Goal: Understand process/instructions: Learn how to perform a task or action

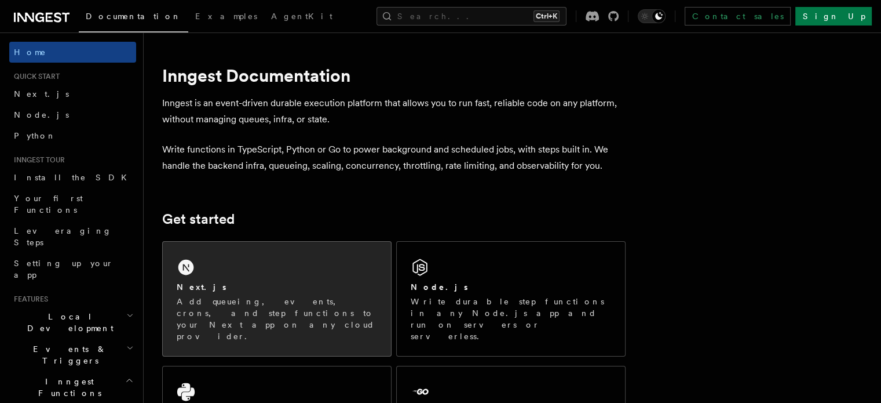
click at [278, 269] on div "Next.js Add queueing, events, crons, and step functions to your Next app on any…" at bounding box center [277, 299] width 228 height 114
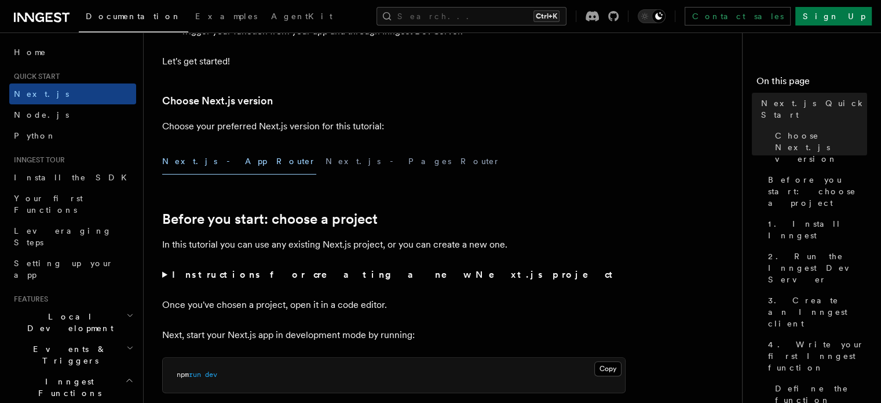
click at [220, 162] on button "Next.js - App Router" at bounding box center [239, 161] width 154 height 26
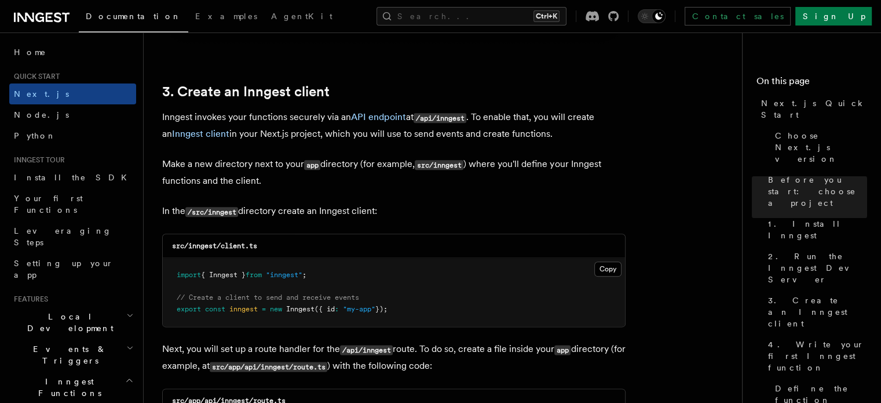
scroll to position [1333, 0]
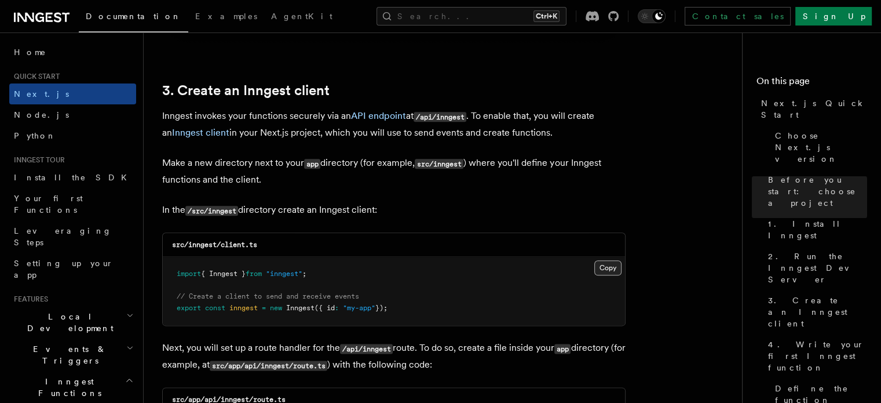
click at [614, 268] on button "Copy Copied" at bounding box center [607, 267] width 27 height 15
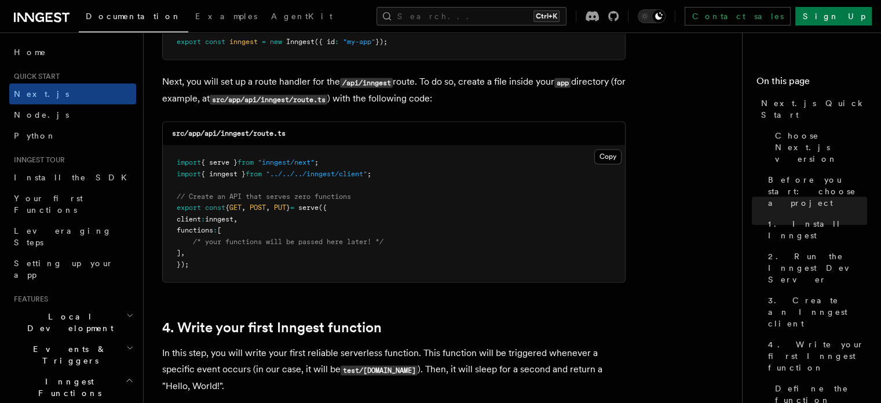
scroll to position [1622, 0]
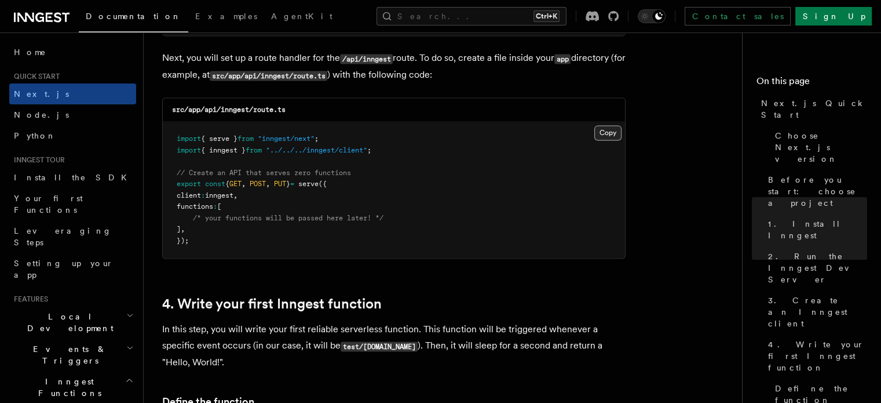
click at [609, 132] on button "Copy Copied" at bounding box center [607, 132] width 27 height 15
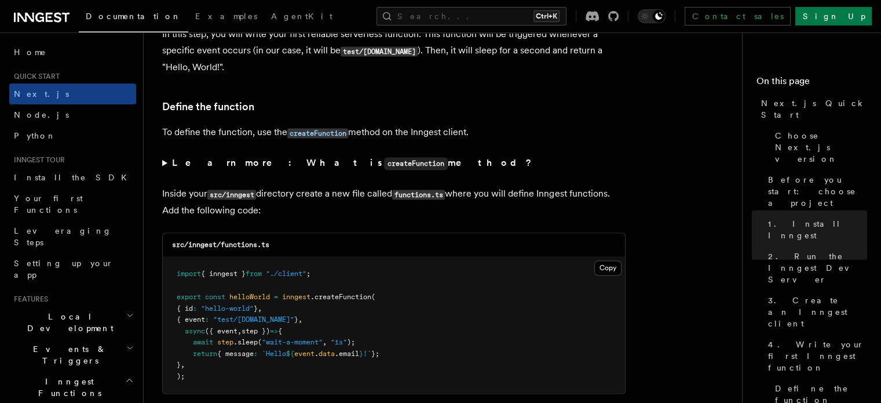
scroll to position [1970, 0]
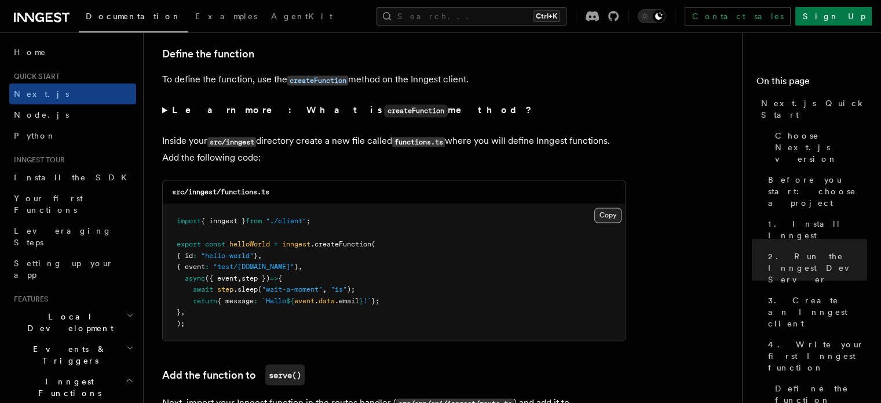
click at [609, 217] on button "Copy Copied" at bounding box center [607, 214] width 27 height 15
